Goal: Task Accomplishment & Management: Use online tool/utility

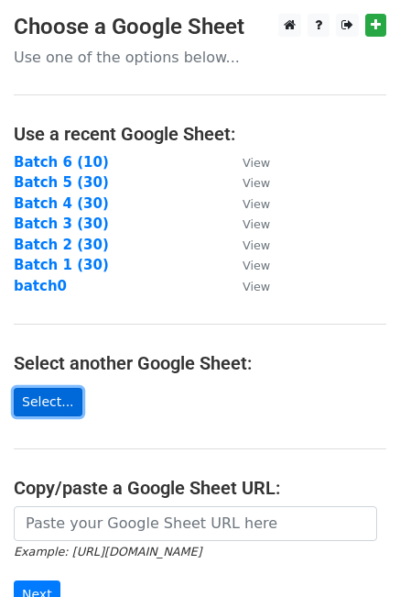
click at [40, 400] on link "Select..." at bounding box center [48, 402] width 69 height 28
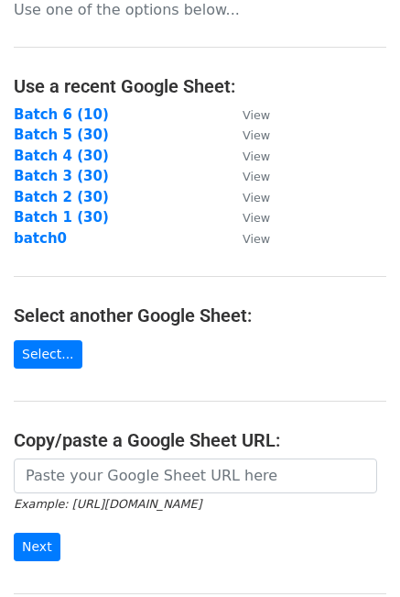
scroll to position [254, 0]
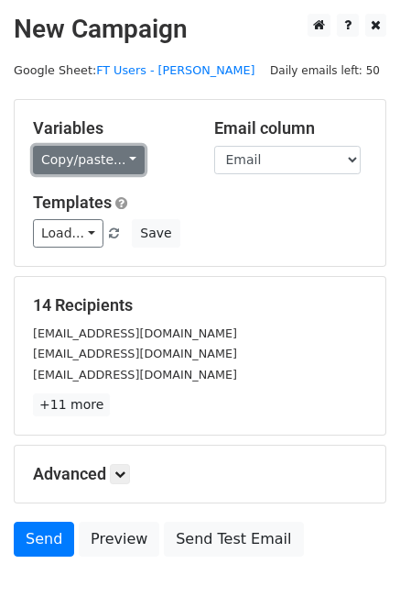
click at [103, 153] on link "Copy/paste..." at bounding box center [89, 160] width 112 height 28
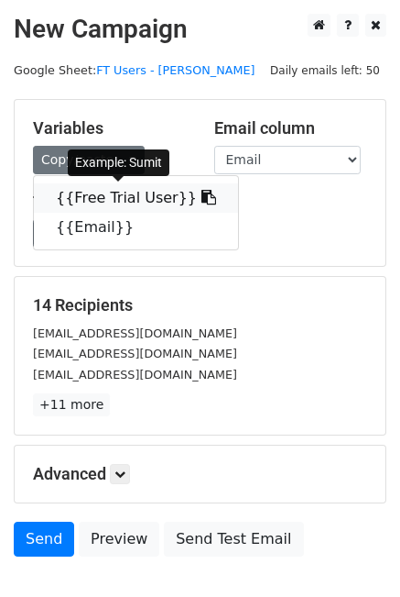
click at [202, 196] on icon at bounding box center [209, 197] width 15 height 15
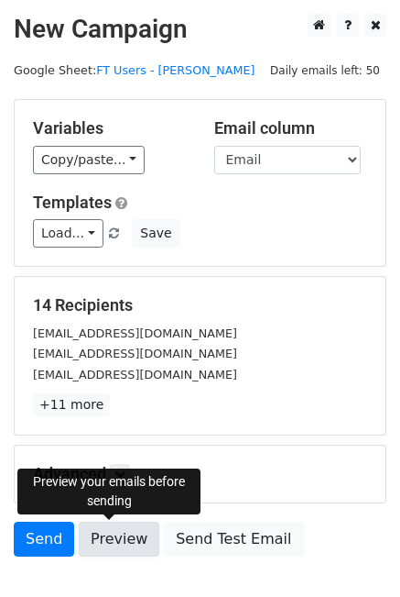
click at [99, 534] on link "Preview" at bounding box center [119, 538] width 81 height 35
drag, startPoint x: 104, startPoint y: 539, endPoint x: 68, endPoint y: 483, distance: 66.4
click at [104, 538] on link "Preview" at bounding box center [119, 538] width 81 height 35
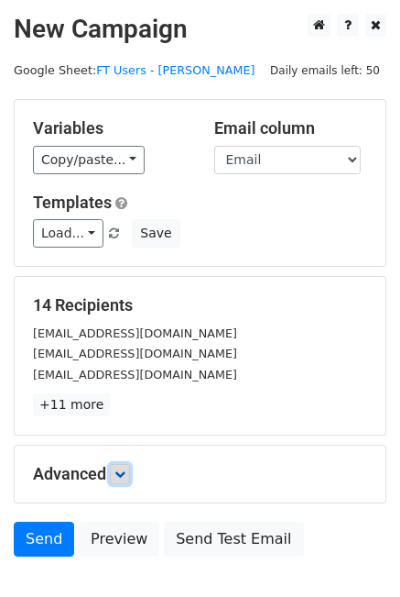
click at [125, 470] on icon at bounding box center [120, 473] width 11 height 11
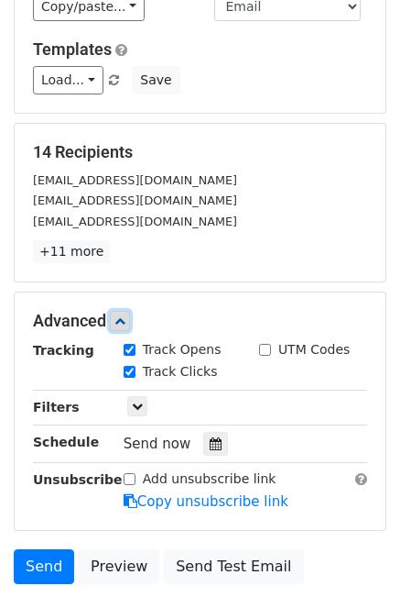
scroll to position [183, 0]
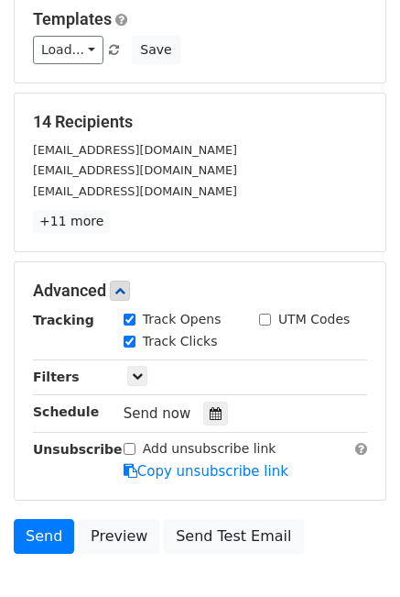
click at [264, 315] on input "UTM Codes" at bounding box center [265, 319] width 12 height 12
checkbox input "true"
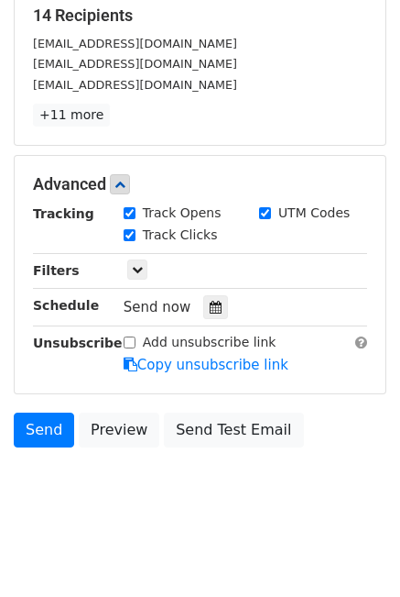
scroll to position [292, 0]
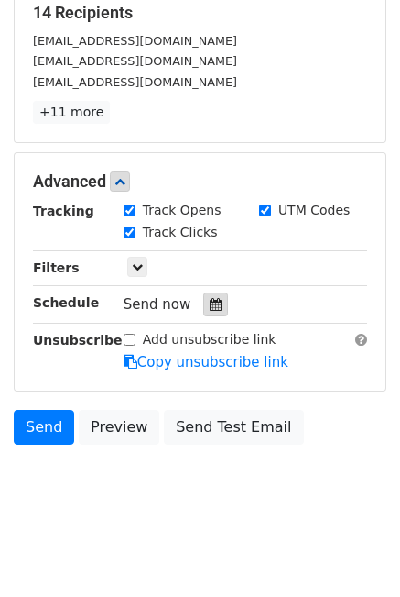
click at [210, 299] on icon at bounding box center [216, 304] width 12 height 13
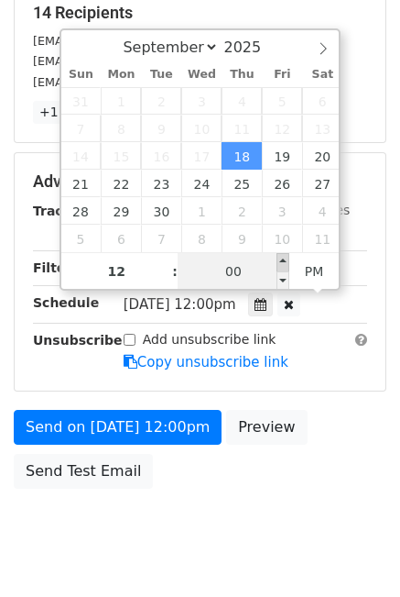
type input "2025-09-18 12:05"
type input "05"
click at [281, 259] on span at bounding box center [283, 262] width 13 height 18
type input "2025-09-18 12:10"
type input "10"
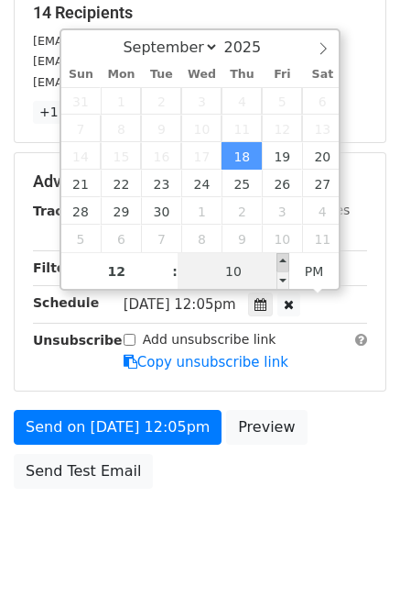
click at [281, 258] on div "September October November December 2025 Sun Mon Tue Wed Thu Fri Sat 31 1 2 3 4…" at bounding box center [201, 159] width 282 height 262
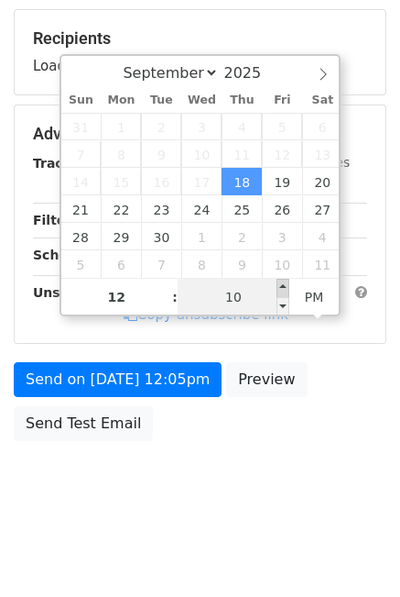
scroll to position [262, 0]
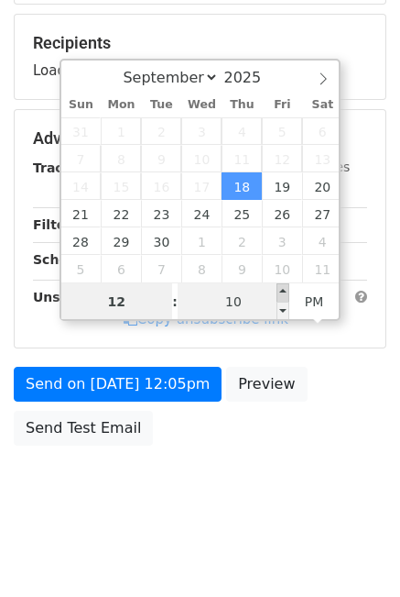
type input "2025-10-10 12:10"
select select "9"
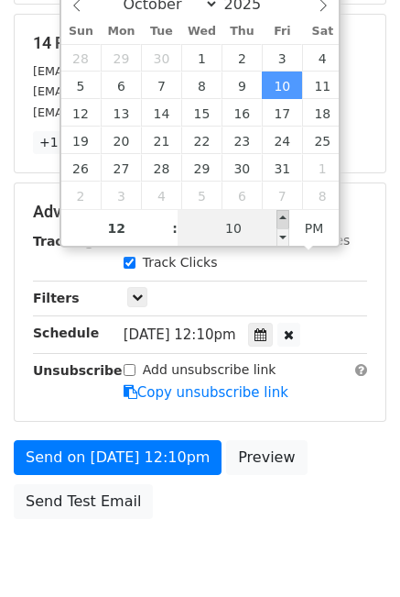
type input "2025-10-10 12:15"
type input "15"
click at [282, 214] on span at bounding box center [283, 219] width 13 height 18
click at [339, 440] on div "Send on Oct 10 at 12:15pm Preview Send Test Email" at bounding box center [200, 484] width 400 height 88
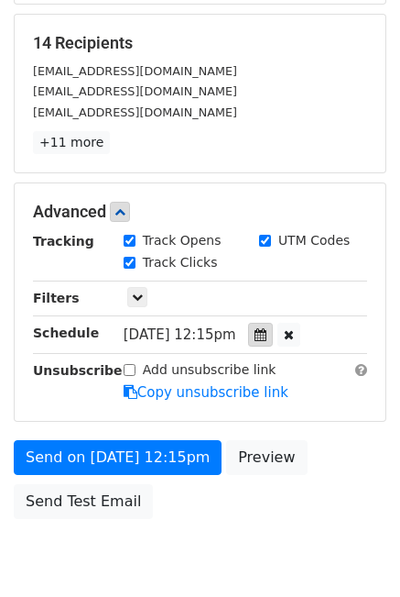
click at [267, 331] on icon at bounding box center [261, 334] width 12 height 13
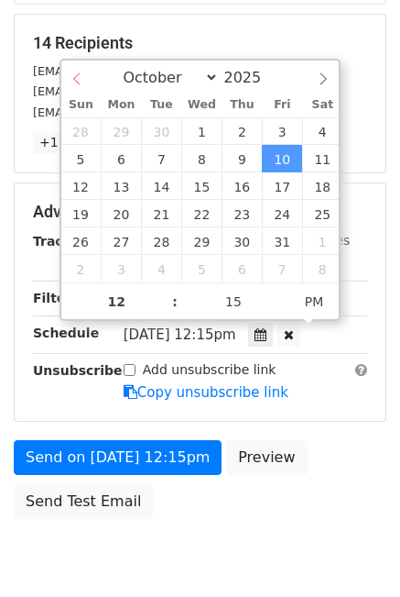
select select "8"
click at [79, 73] on div "September October November December 2025" at bounding box center [200, 75] width 279 height 31
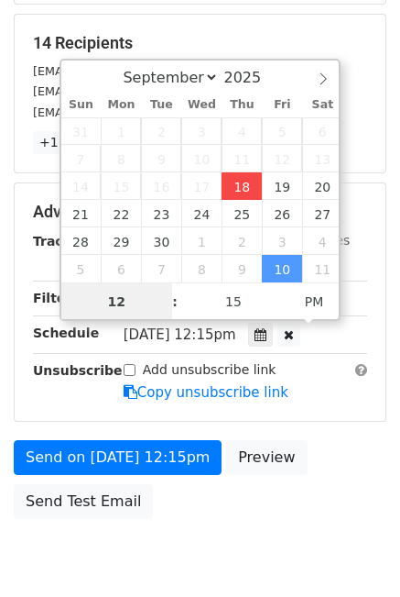
type input "2025-09-18 12:15"
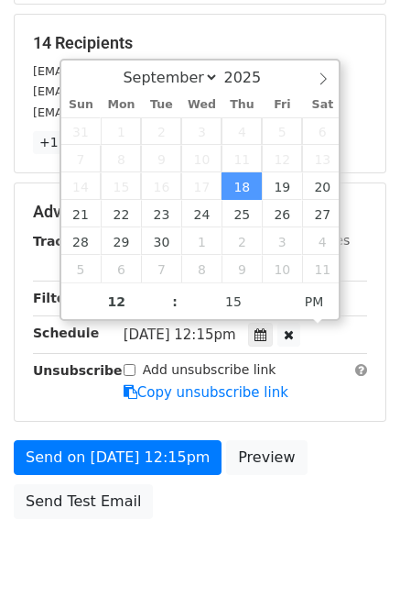
click at [354, 433] on form "Variables Copy/paste... {{Free Trial User}} {{Email}} Email column Free Trial U…" at bounding box center [200, 182] width 373 height 691
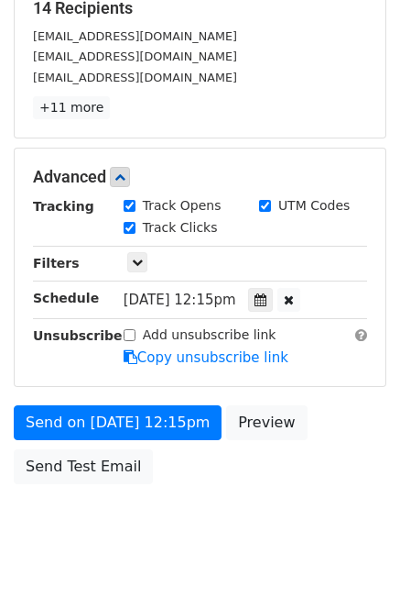
scroll to position [335, 0]
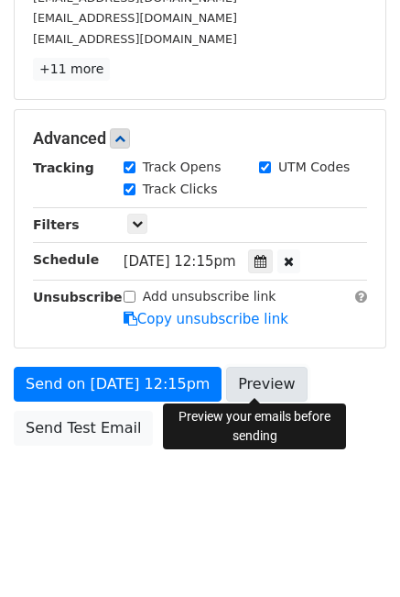
click at [245, 385] on link "Preview" at bounding box center [266, 384] width 81 height 35
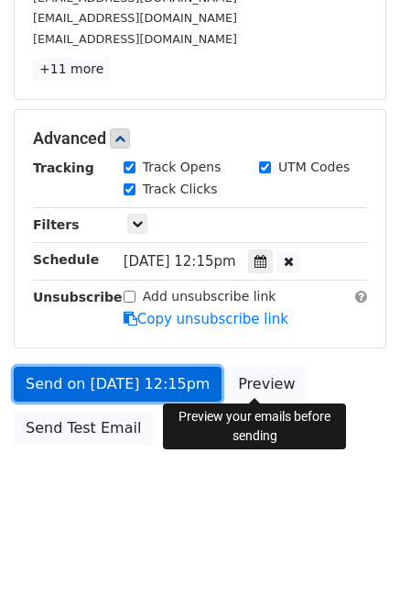
click at [87, 383] on link "Send on Sep 18 at 12:15pm" at bounding box center [118, 384] width 208 height 35
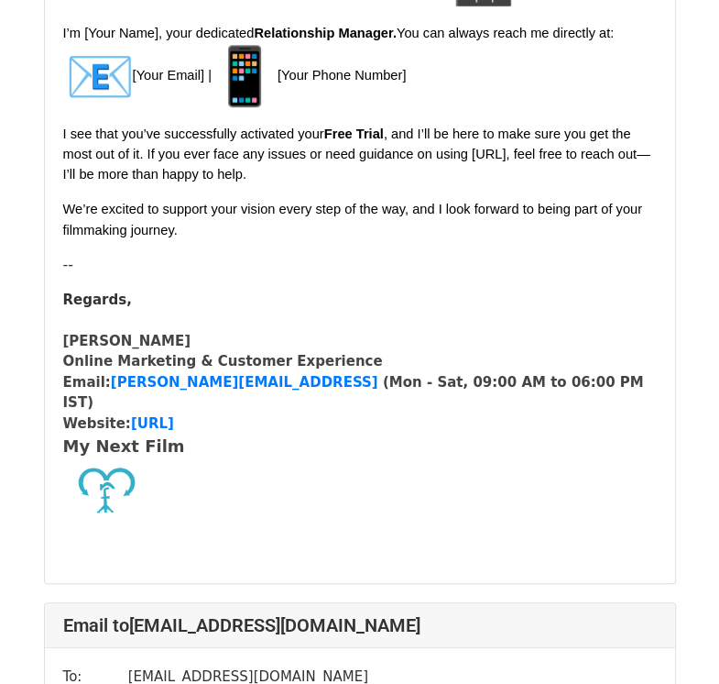
scroll to position [458, 0]
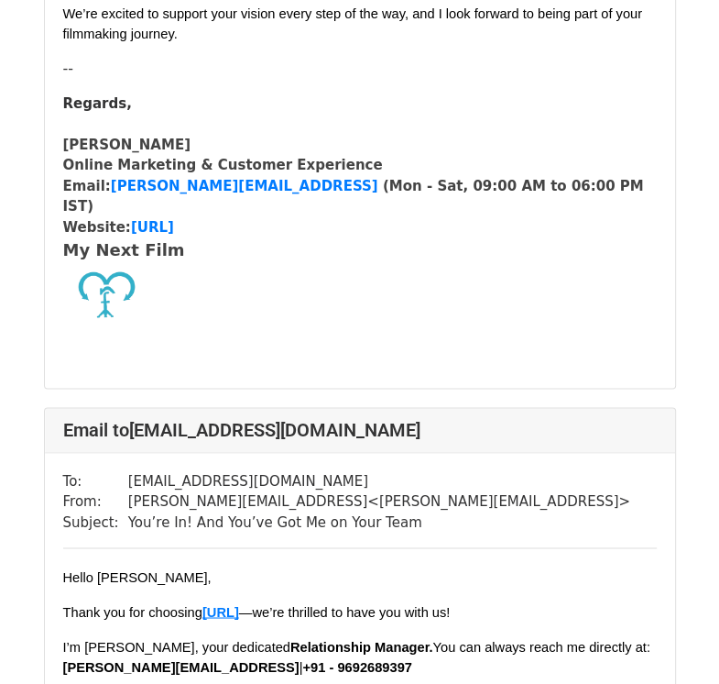
scroll to position [1283, 0]
